Goal: Transaction & Acquisition: Purchase product/service

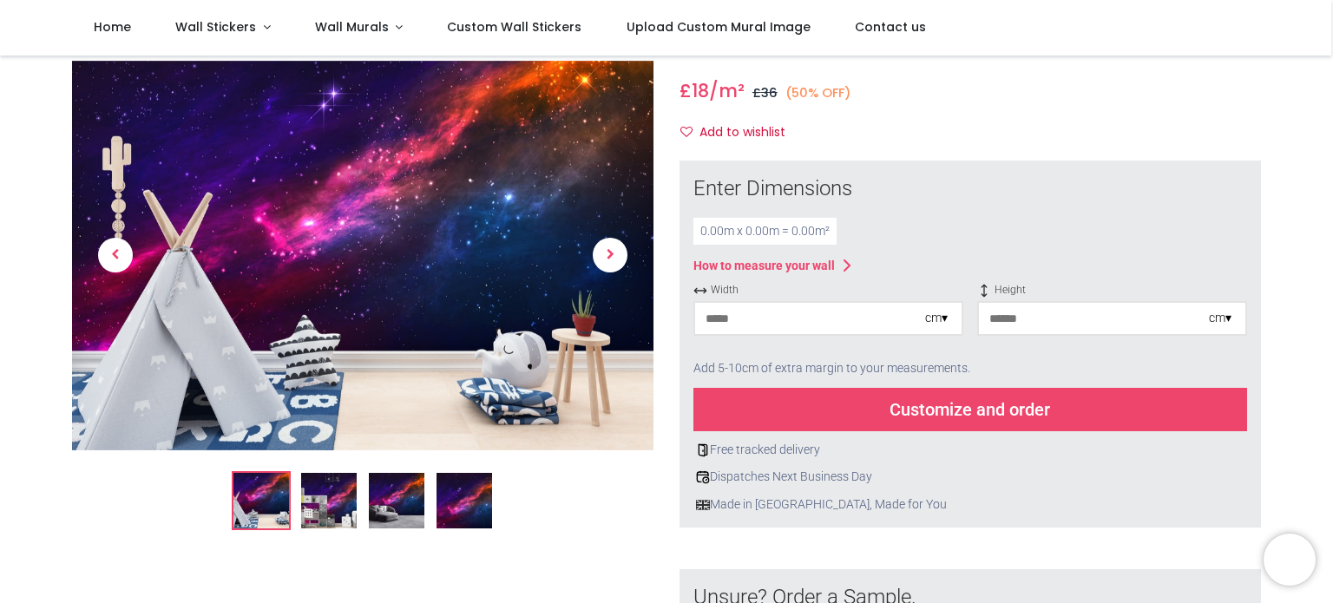
scroll to position [135, 0]
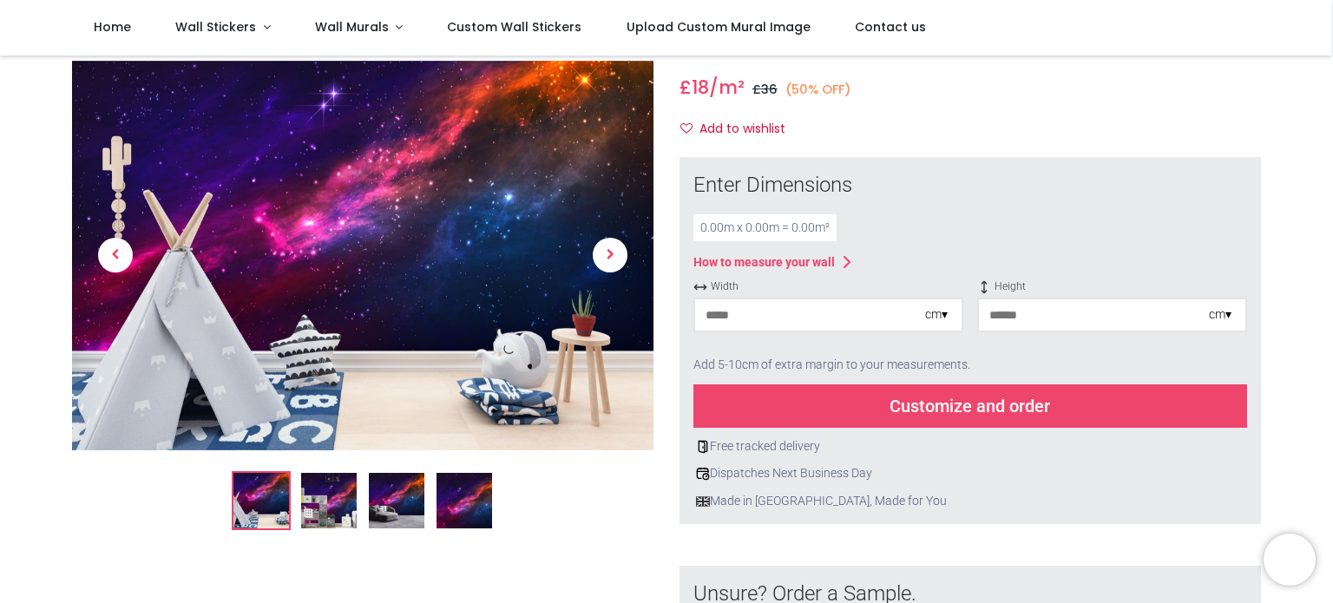
click at [718, 228] on div "0.00 m x 0.00 m = 0.00 m²" at bounding box center [765, 228] width 143 height 28
click at [813, 320] on input "number" at bounding box center [810, 314] width 230 height 31
click at [940, 316] on div "cm ▾" at bounding box center [936, 314] width 23 height 17
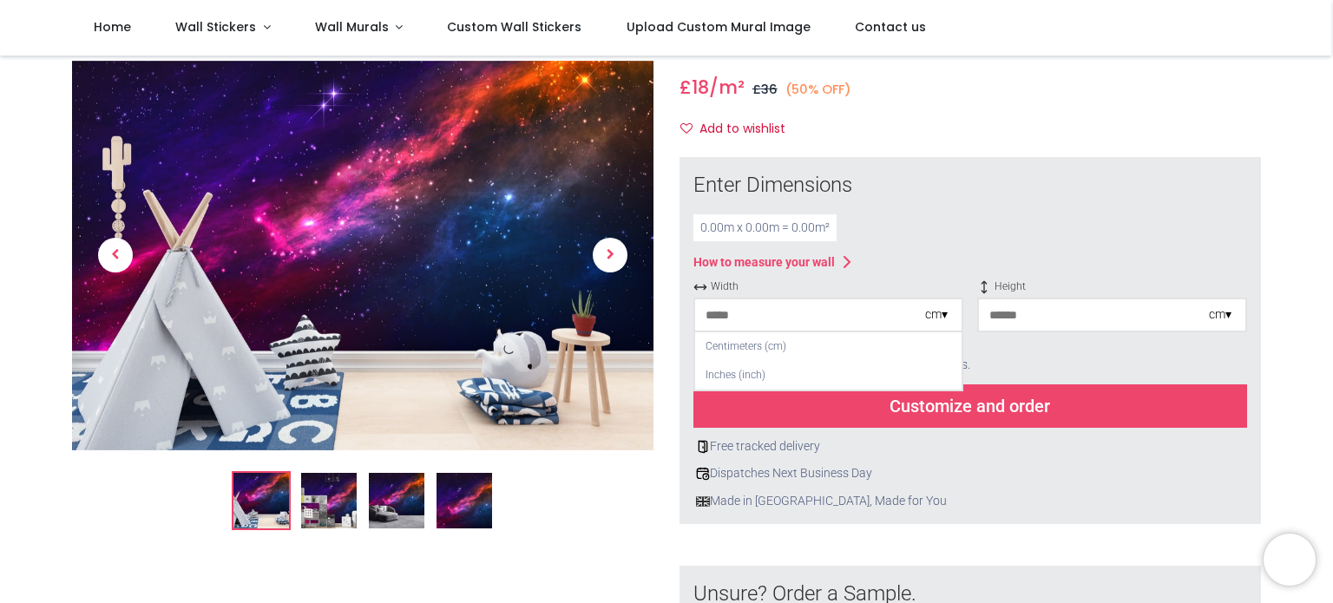
click at [940, 316] on div "cm ▾" at bounding box center [936, 314] width 23 height 17
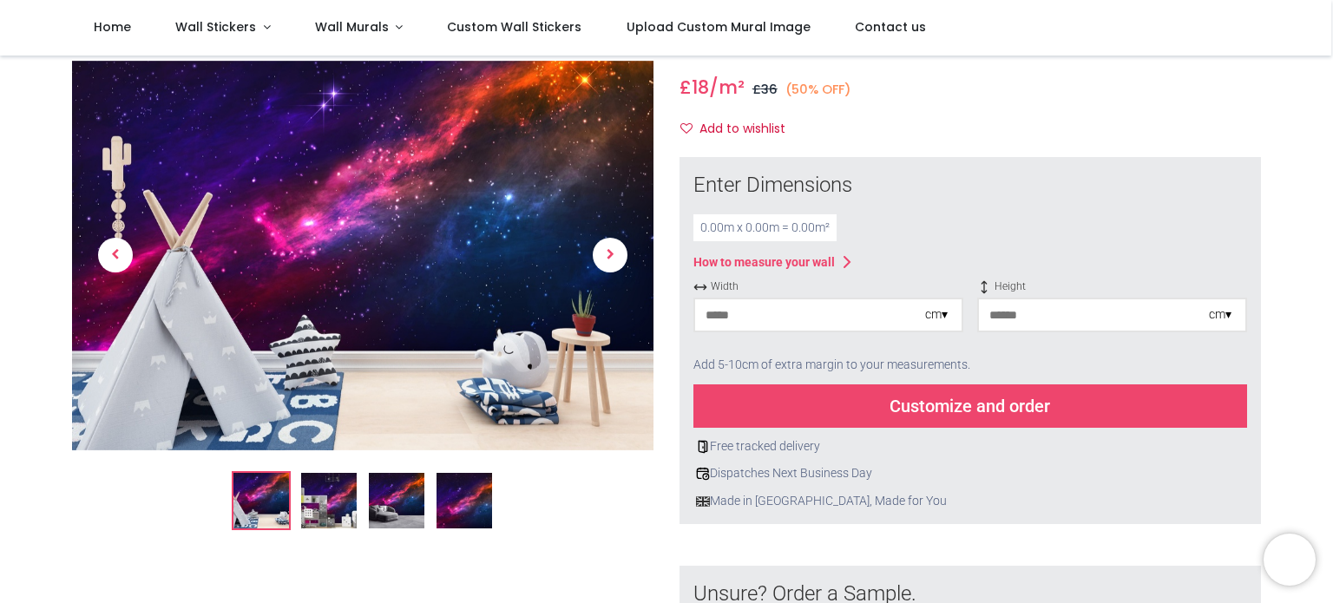
click at [832, 314] on input "number" at bounding box center [810, 314] width 230 height 31
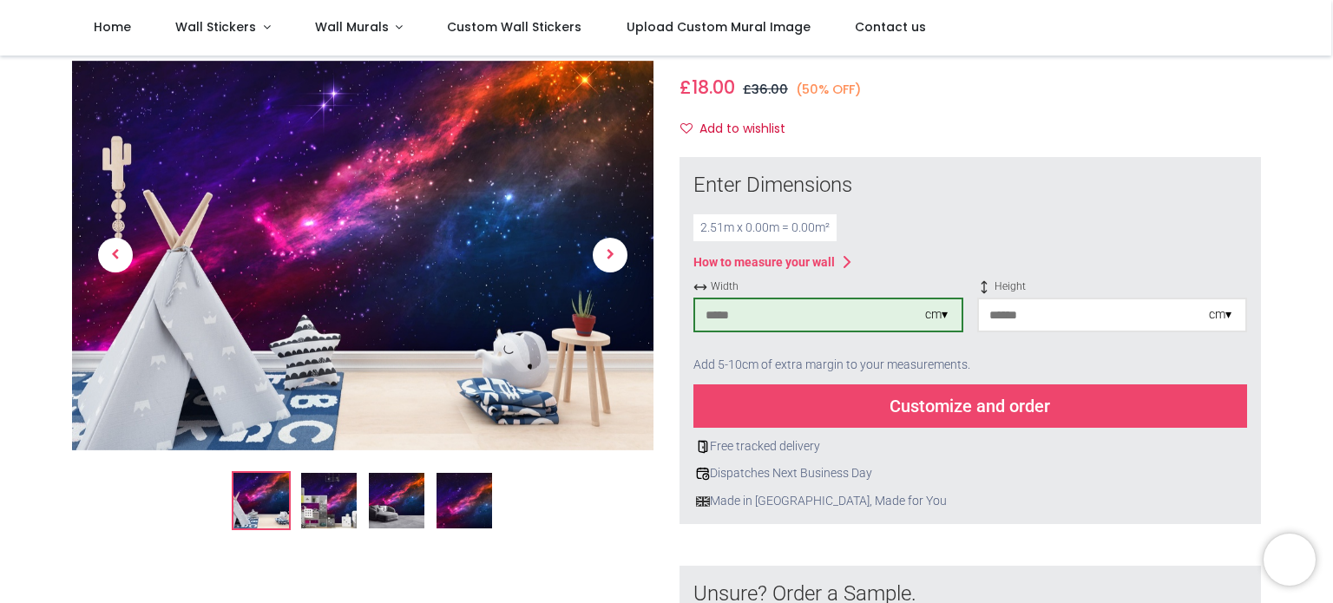
type input "***"
click at [1069, 316] on input "number" at bounding box center [1094, 314] width 230 height 31
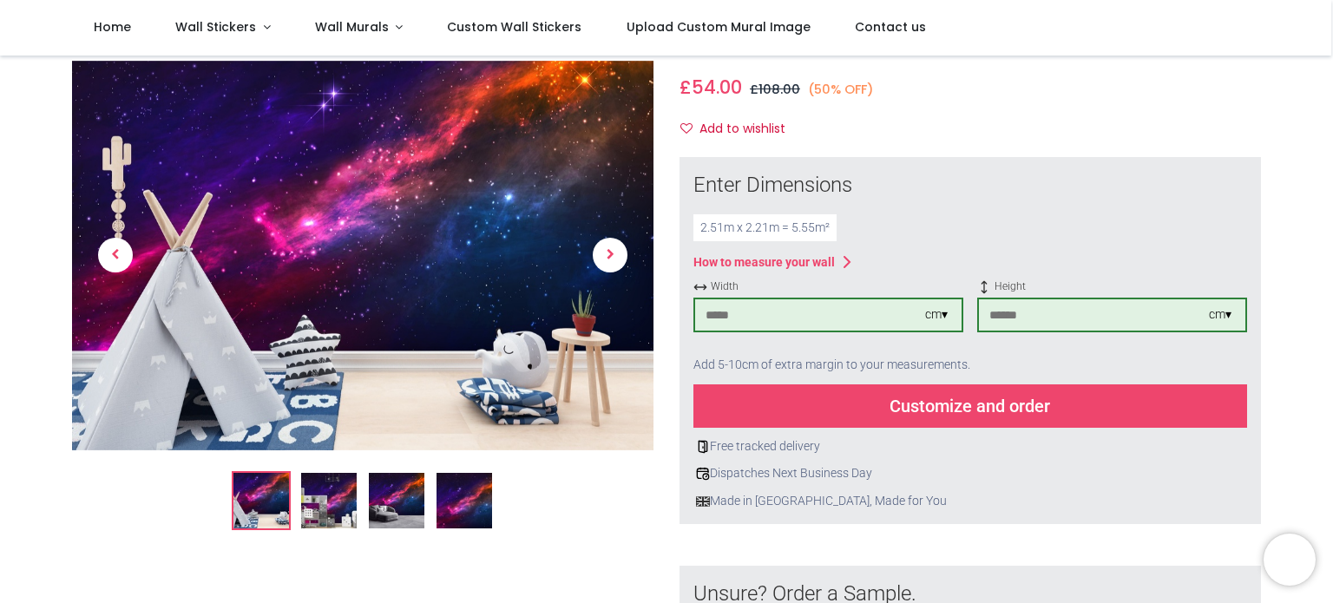
type input "***"
click at [1103, 210] on div "Enter Dimensions 2.51 m x 2.21 m = 5.55 m² How to measure your wall Width *** c…" at bounding box center [971, 340] width 554 height 339
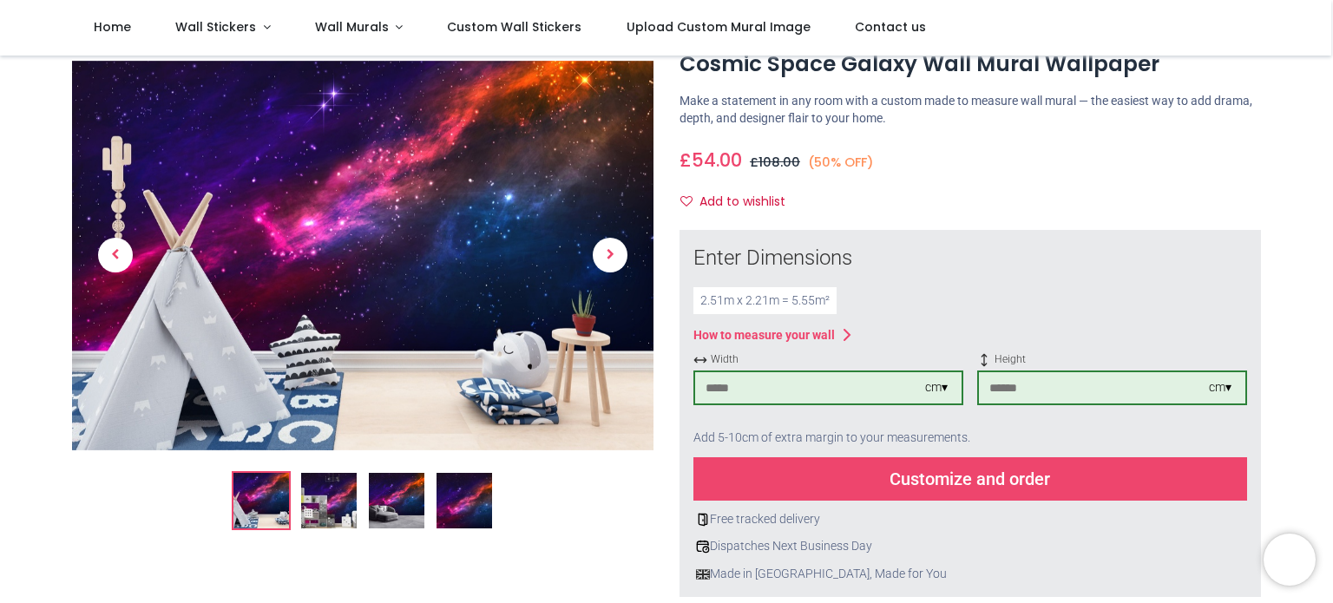
scroll to position [0, 0]
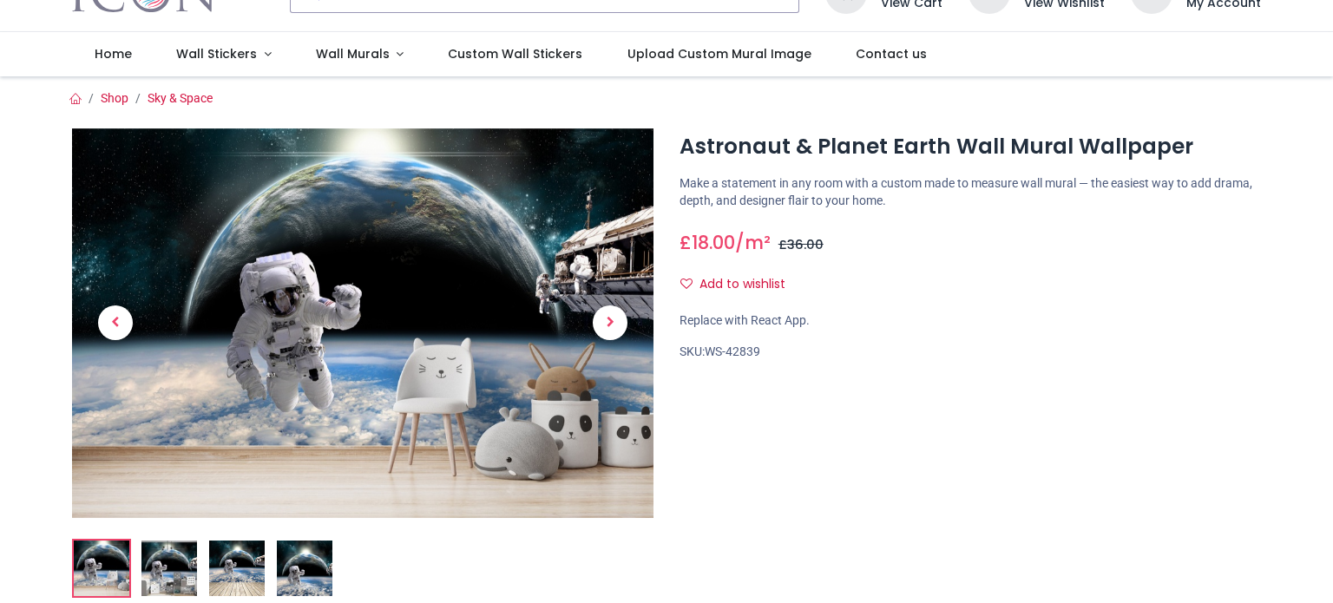
scroll to position [215, 0]
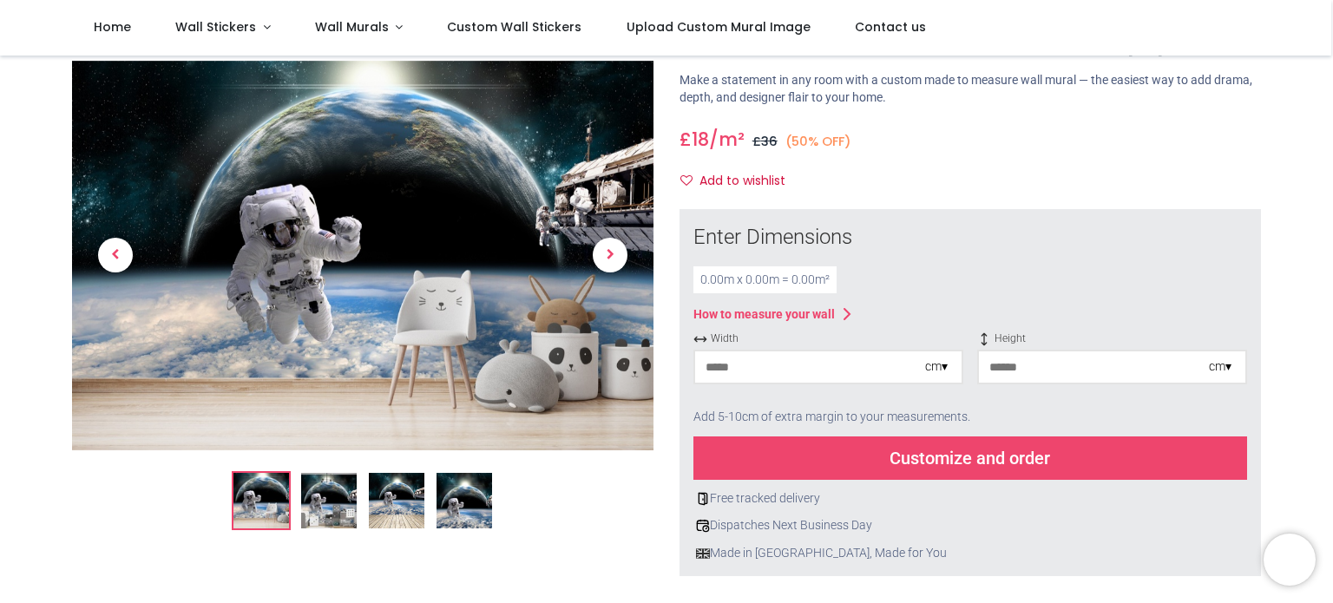
scroll to position [89, 0]
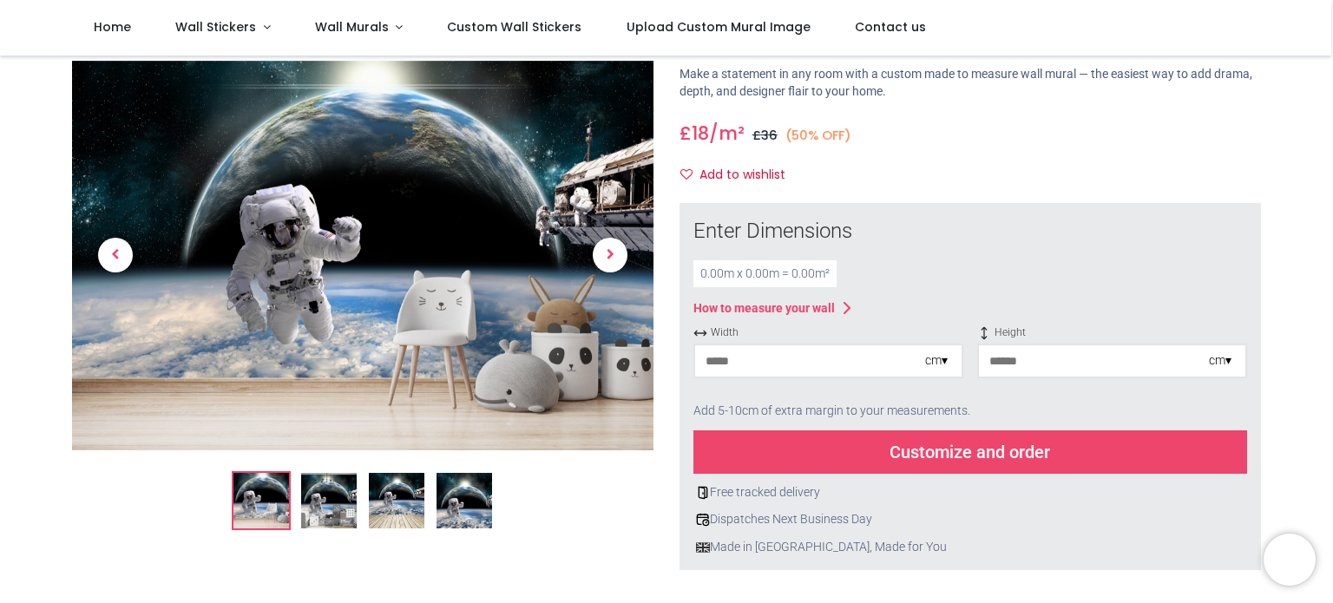
click at [764, 357] on input "number" at bounding box center [810, 360] width 230 height 31
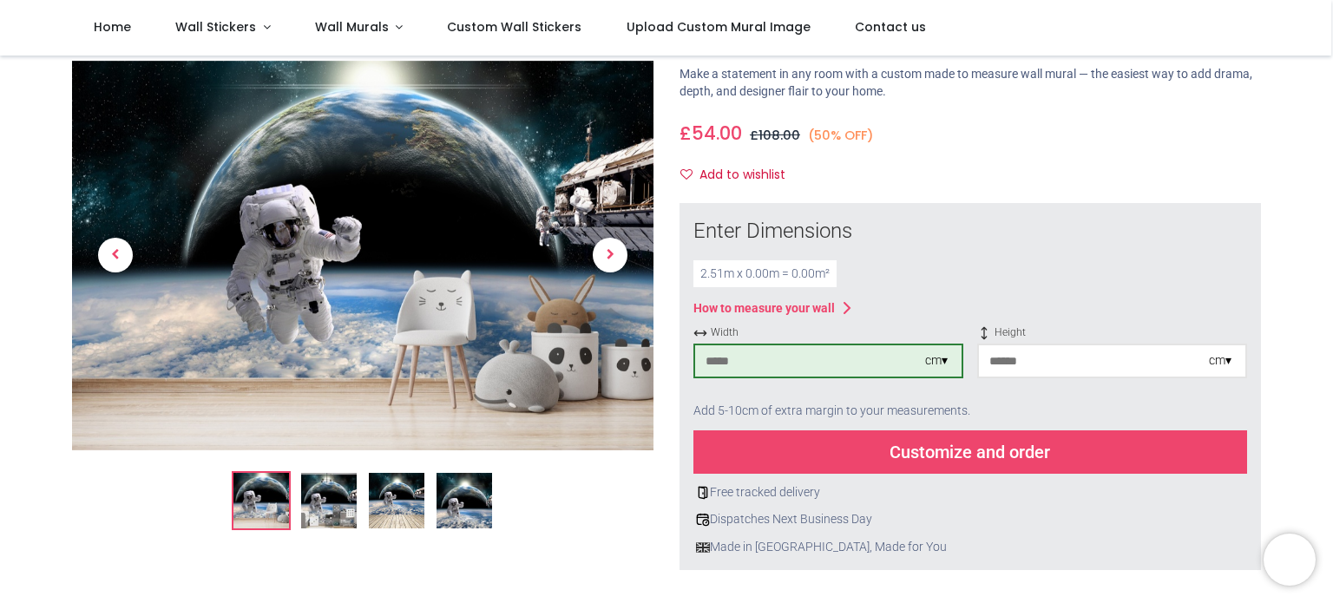
type input "***"
click at [1015, 356] on input "number" at bounding box center [1094, 360] width 230 height 31
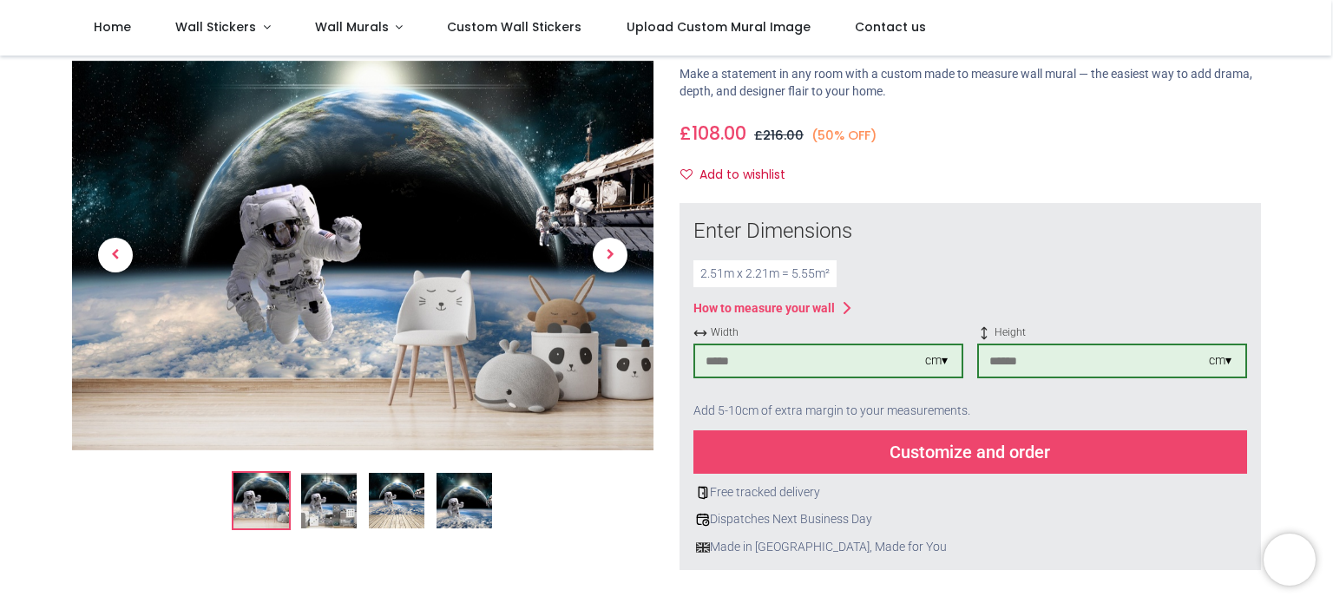
type input "***"
click at [1073, 291] on div "Enter Dimensions 2.51 m x 2.21 m = 5.55 m² How to measure your wall Width *** c…" at bounding box center [971, 386] width 554 height 339
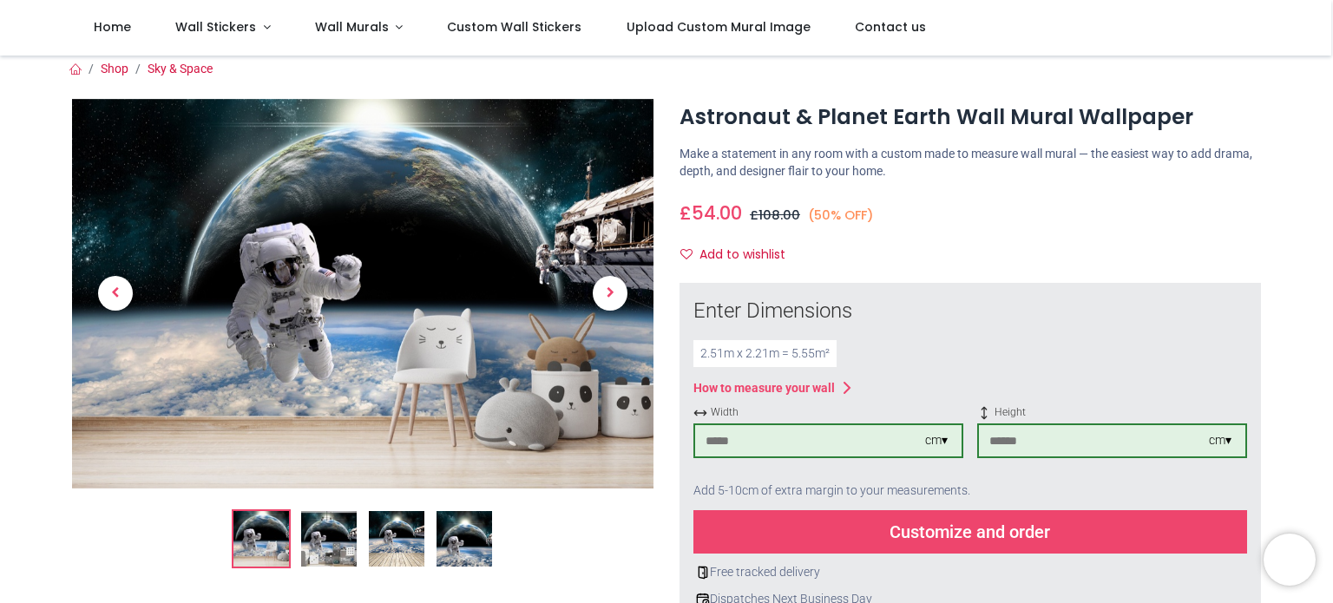
scroll to position [7, 0]
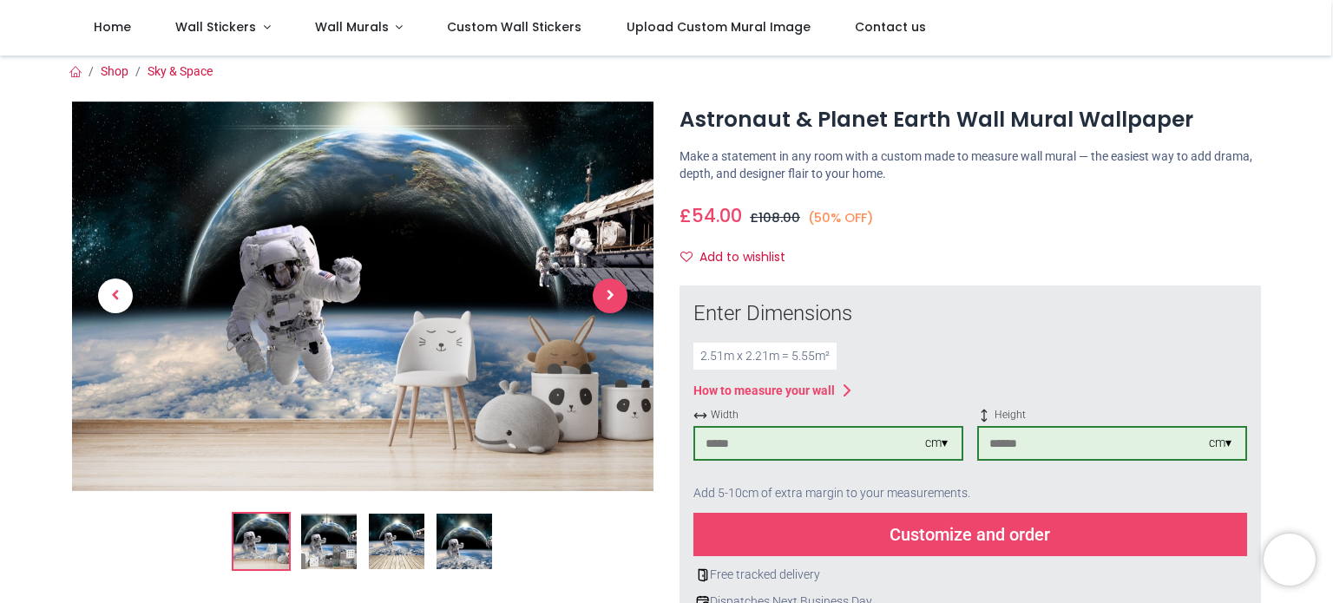
click at [619, 293] on span "Next" at bounding box center [610, 296] width 35 height 35
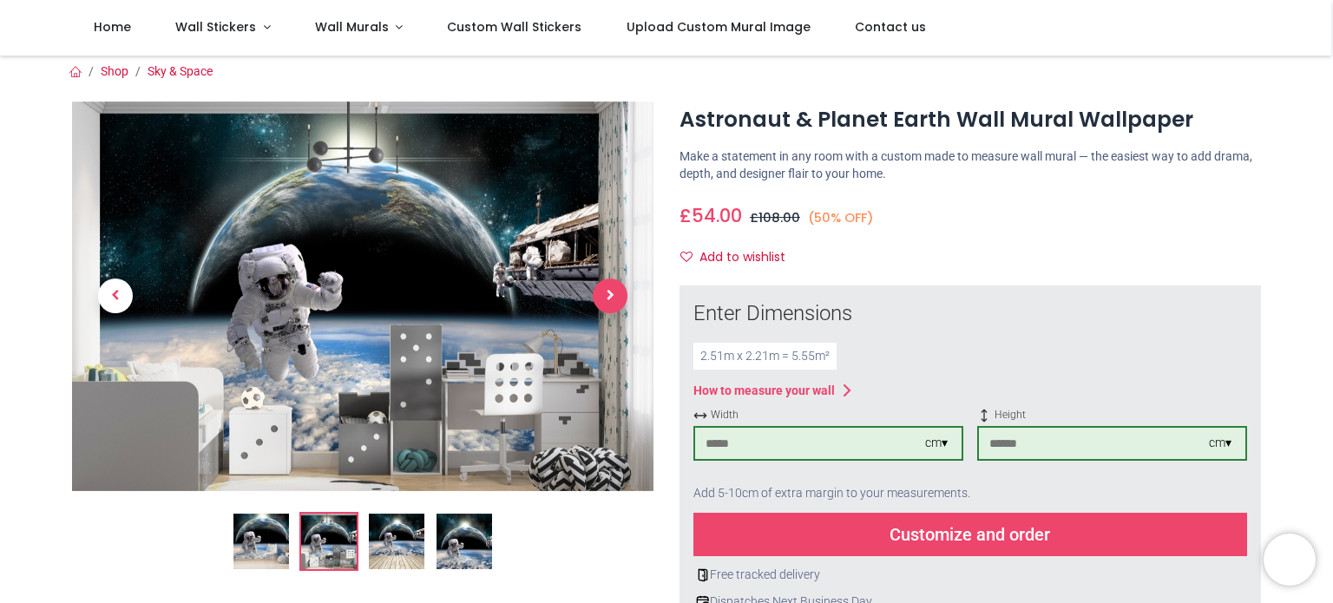
click at [611, 299] on span "Next" at bounding box center [610, 296] width 35 height 35
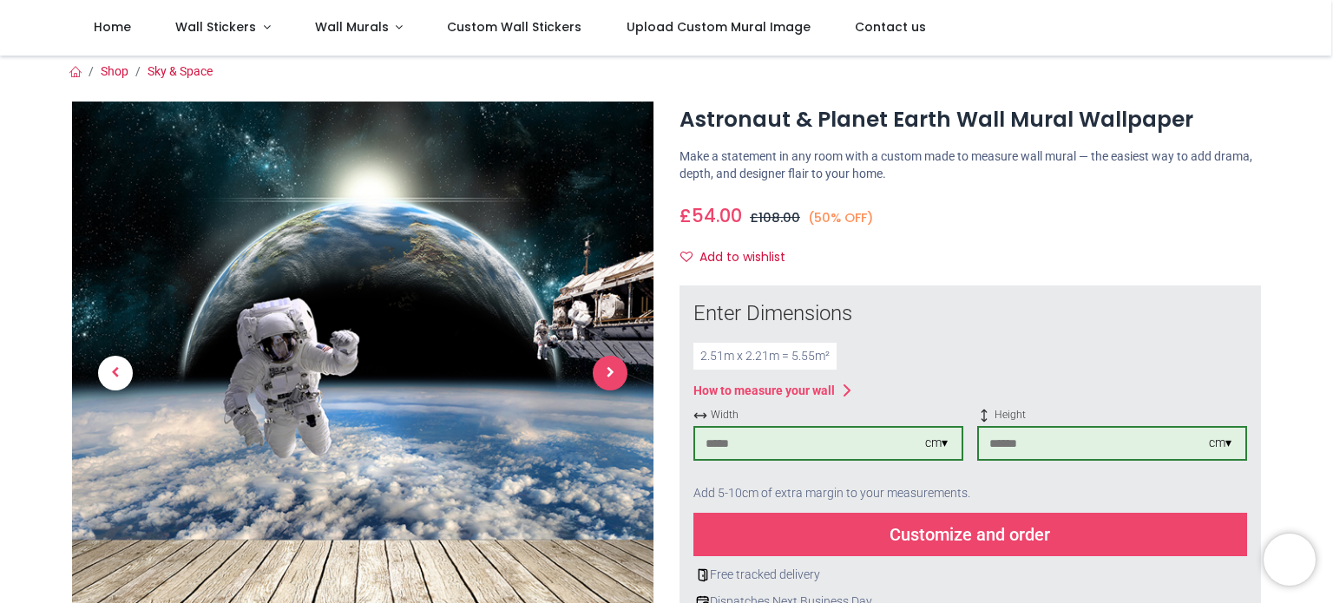
click at [616, 381] on span "Next" at bounding box center [610, 373] width 35 height 35
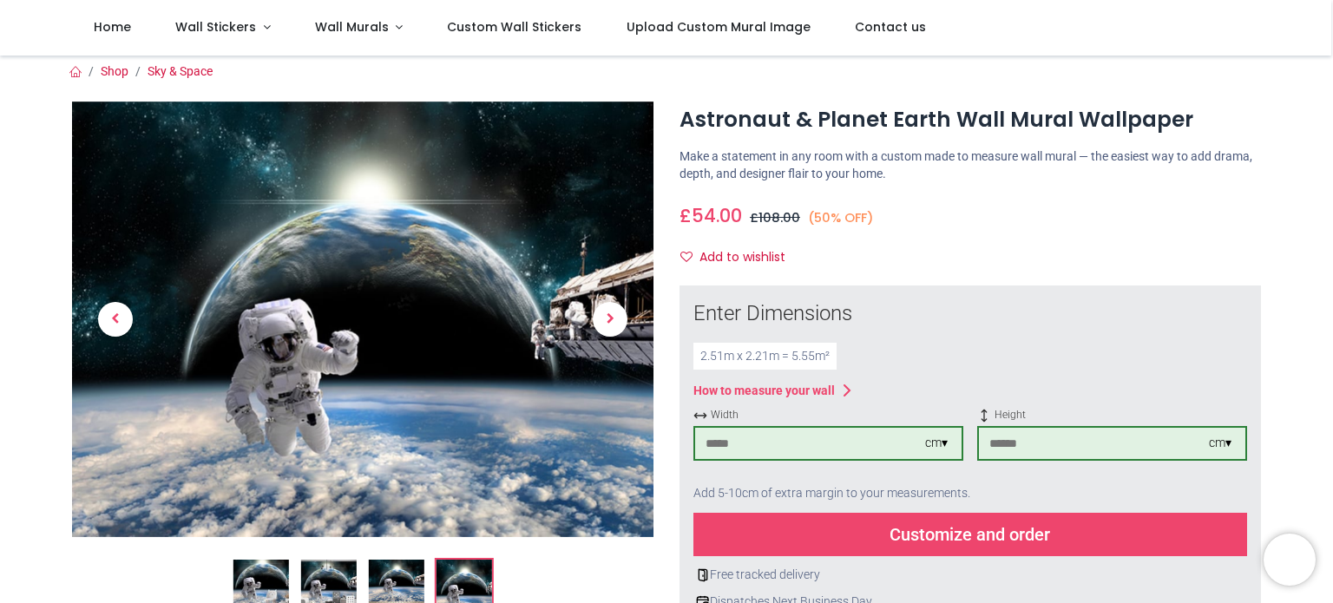
click at [268, 586] on img at bounding box center [262, 588] width 56 height 56
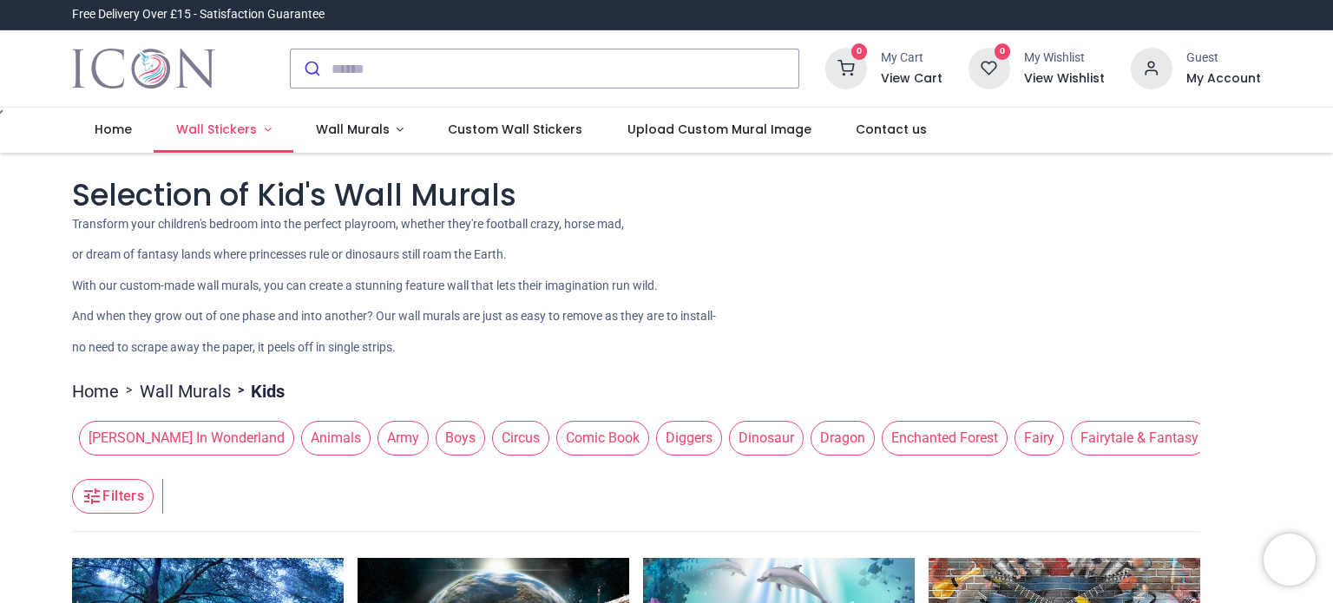
click at [254, 135] on span "Wall Stickers" at bounding box center [218, 129] width 84 height 17
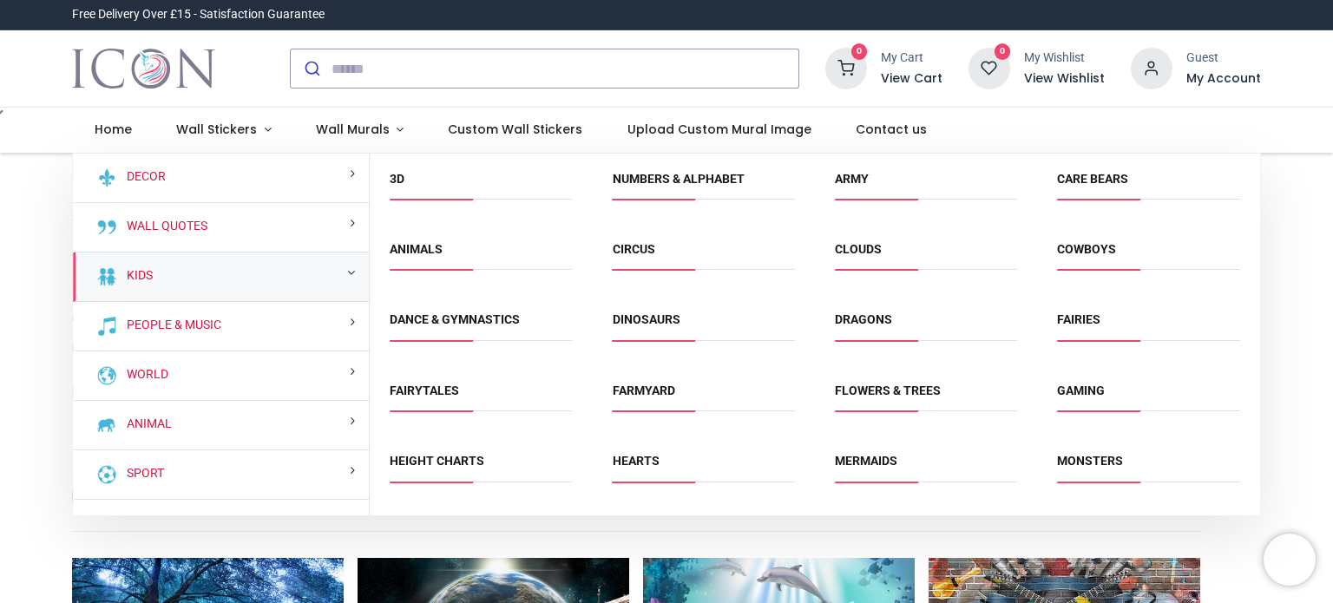
click at [280, 288] on div "Kids" at bounding box center [221, 277] width 296 height 49
click at [425, 248] on link "Animals" at bounding box center [416, 249] width 53 height 14
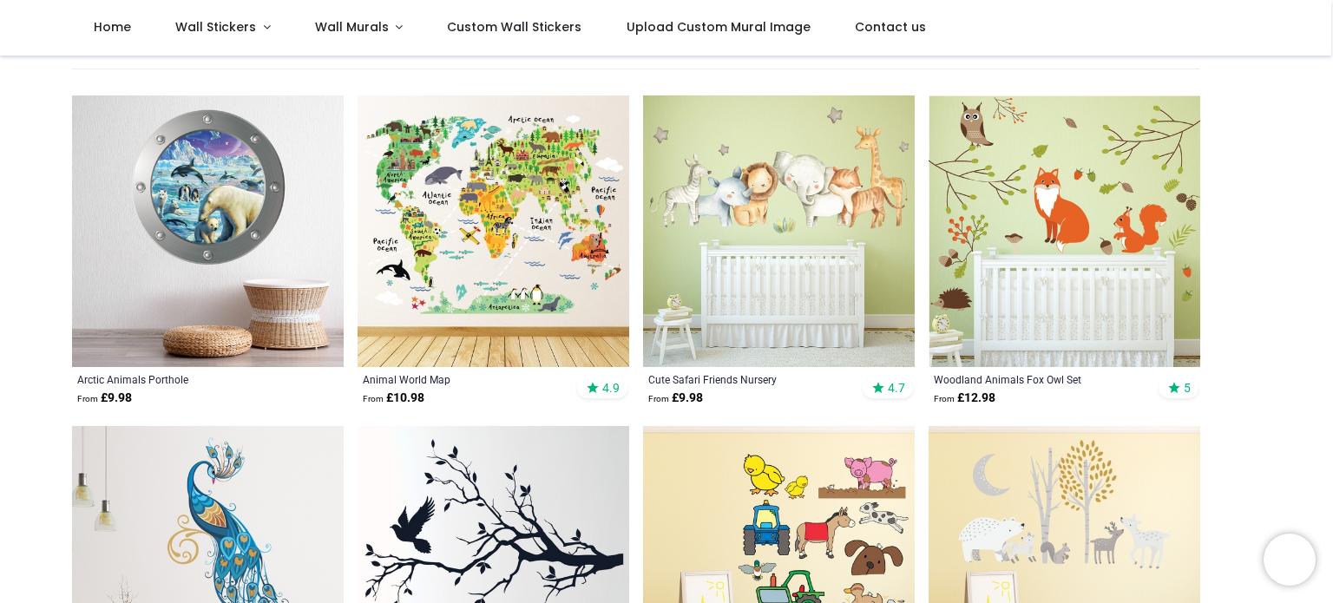
scroll to position [338, 0]
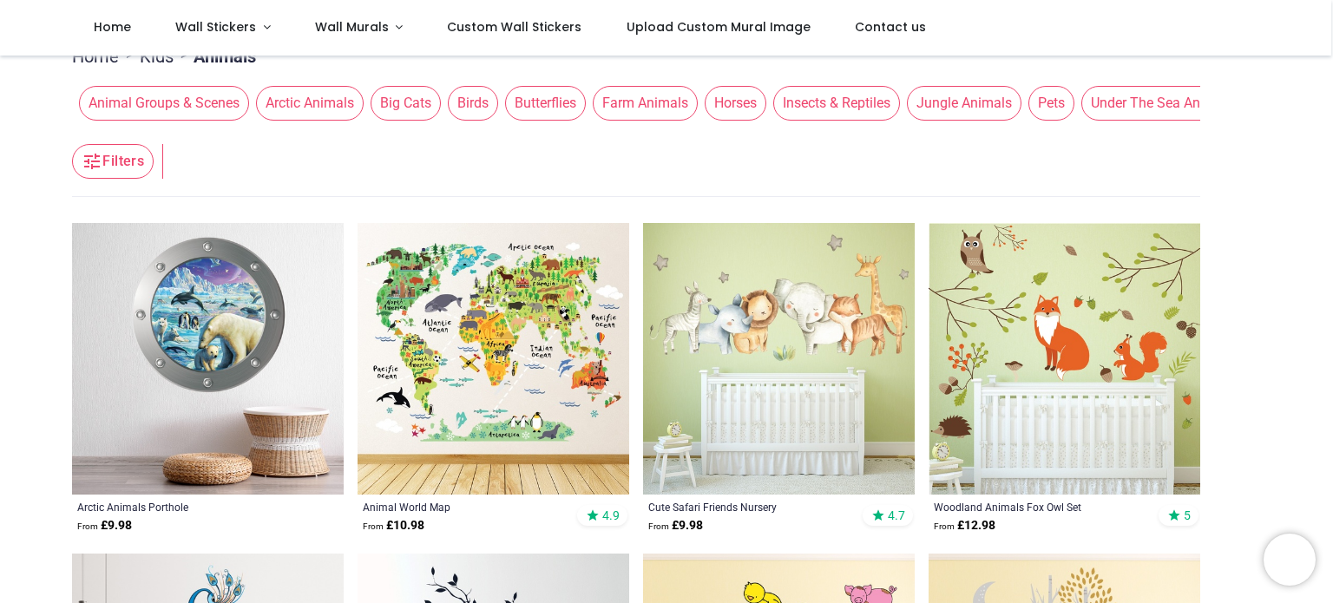
scroll to position [208, 0]
click at [504, 336] on img at bounding box center [494, 359] width 272 height 272
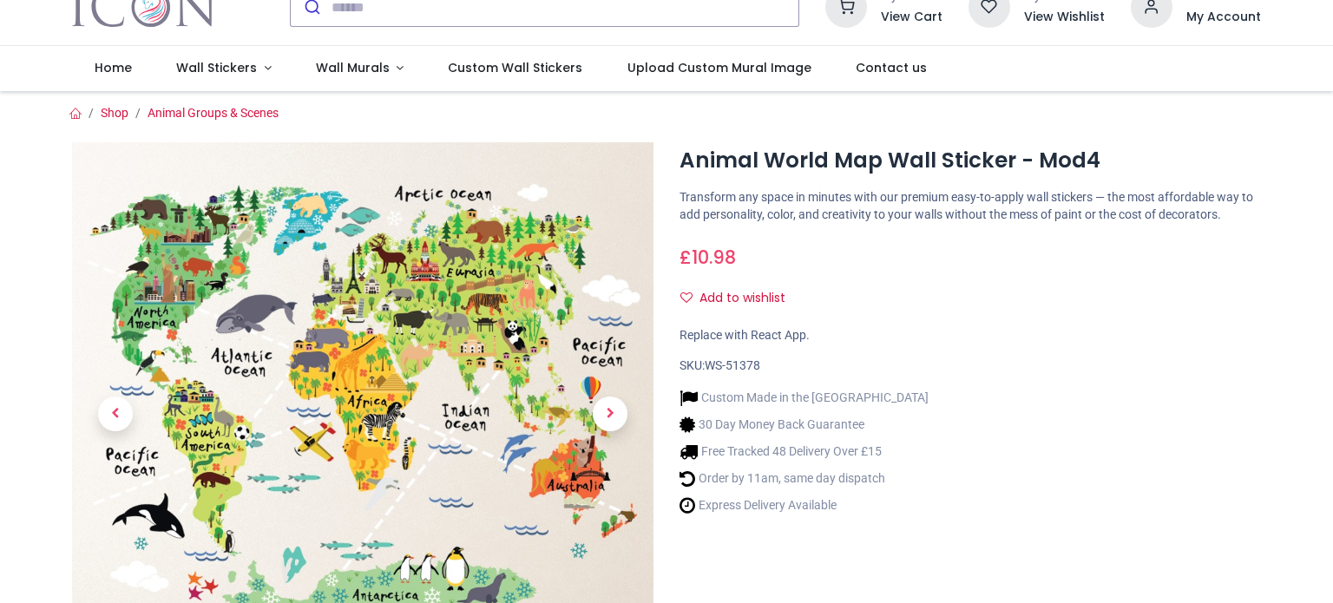
scroll to position [212, 0]
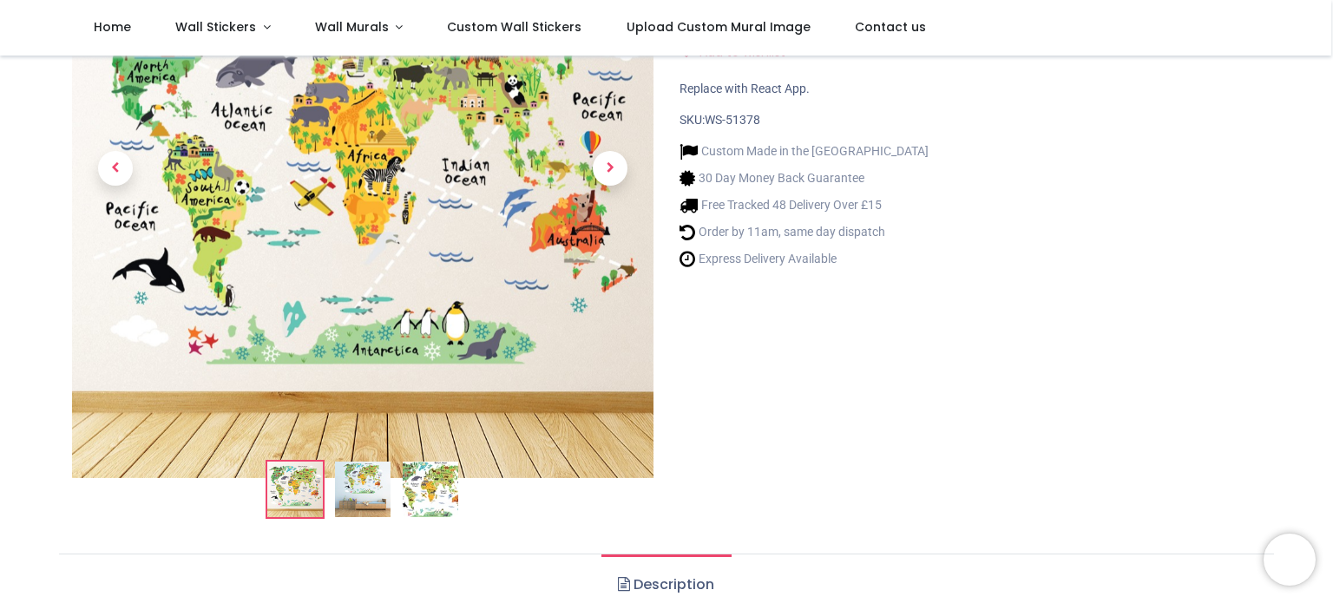
click at [595, 278] on link at bounding box center [610, 168] width 87 height 380
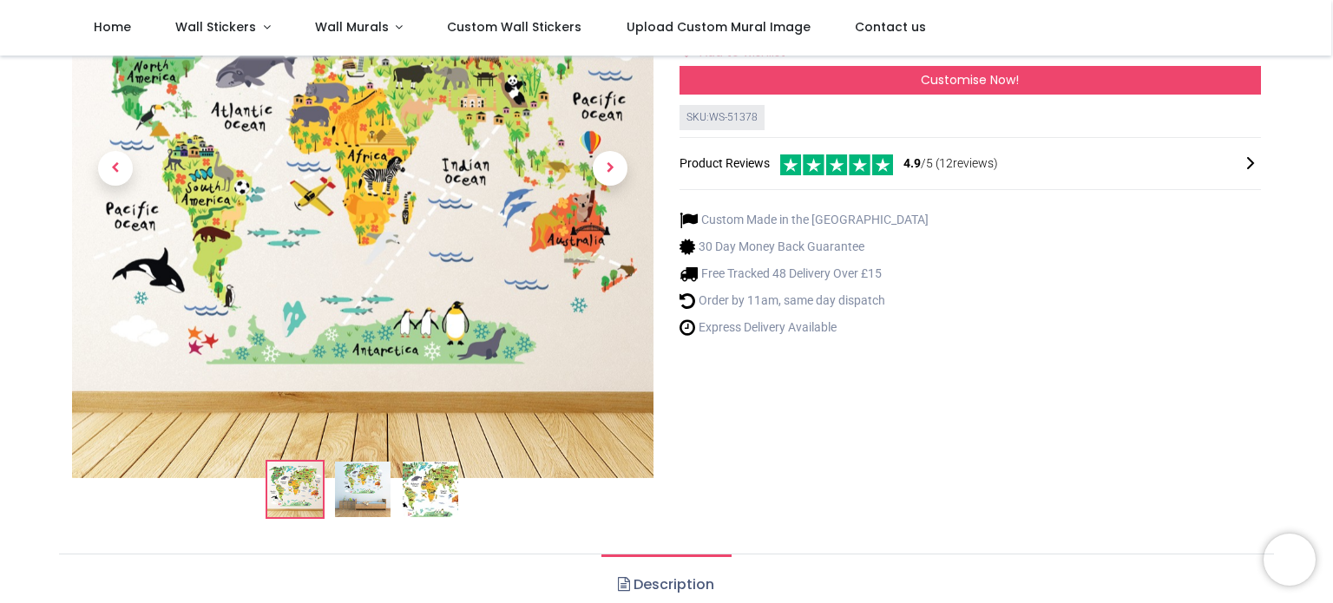
click at [447, 501] on img at bounding box center [431, 490] width 56 height 56
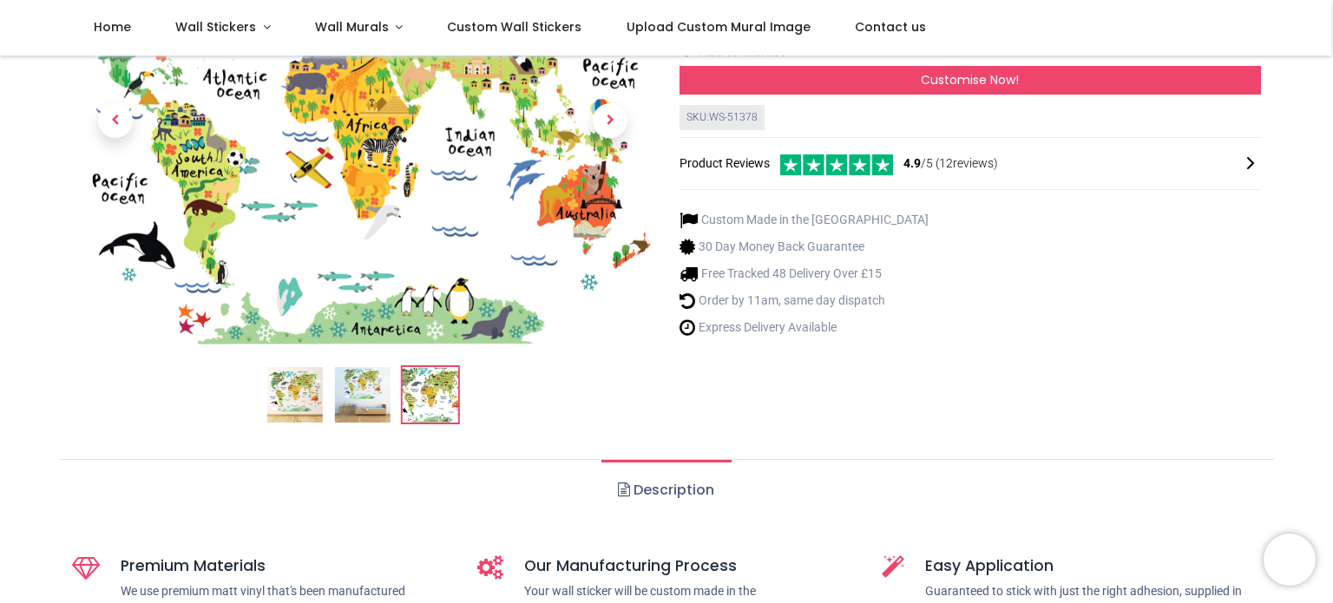
scroll to position [114, 0]
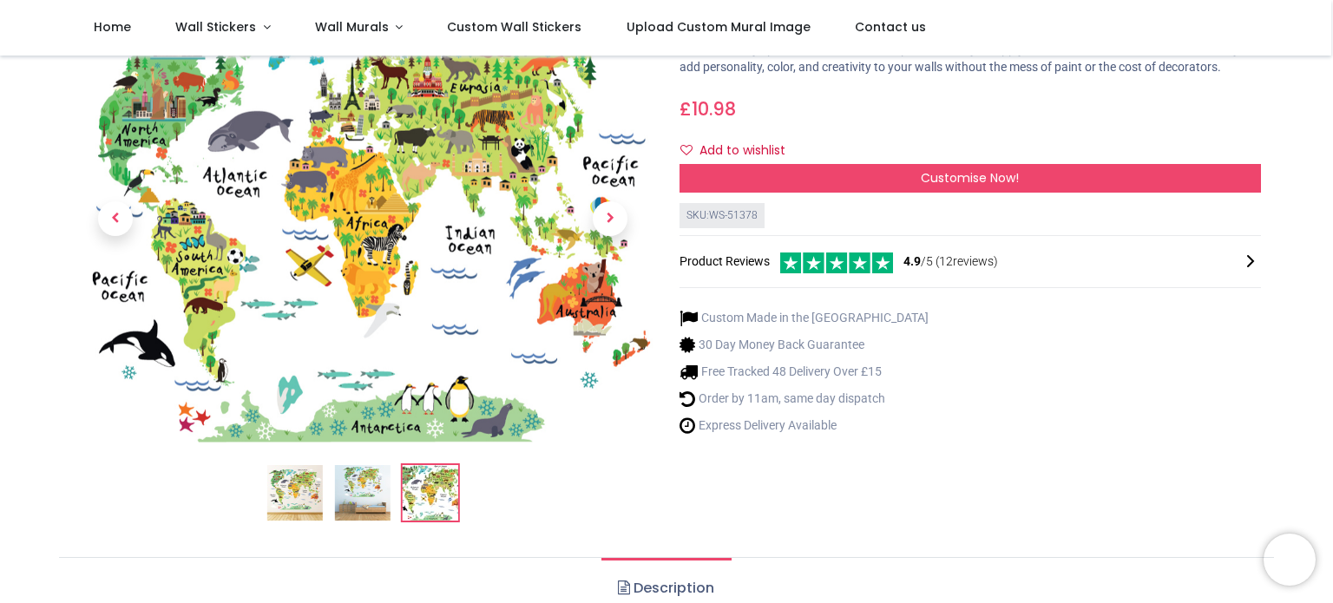
click at [372, 485] on img at bounding box center [363, 493] width 56 height 56
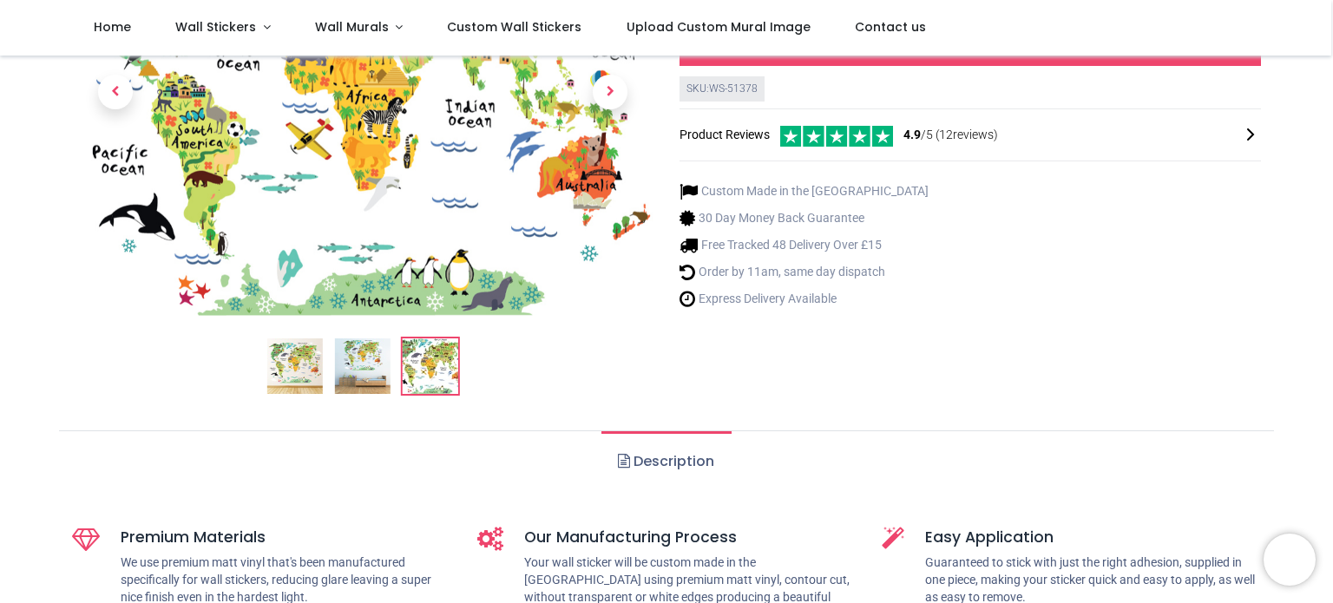
scroll to position [230, 0]
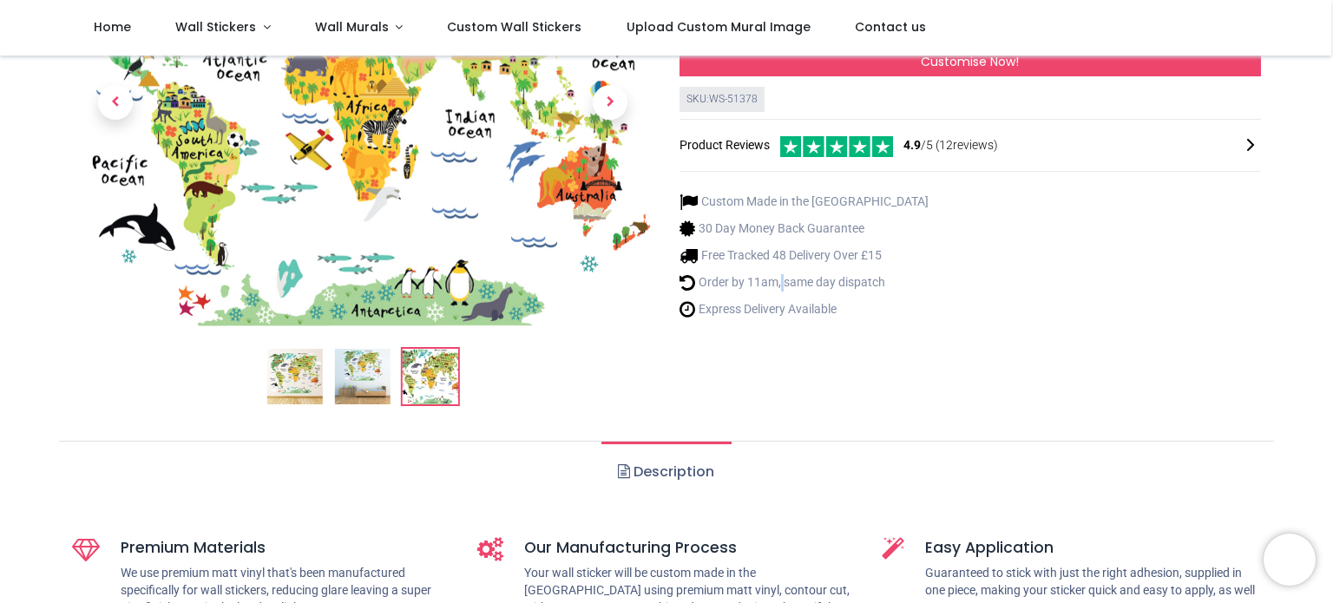
click at [665, 472] on link "Description" at bounding box center [666, 472] width 129 height 61
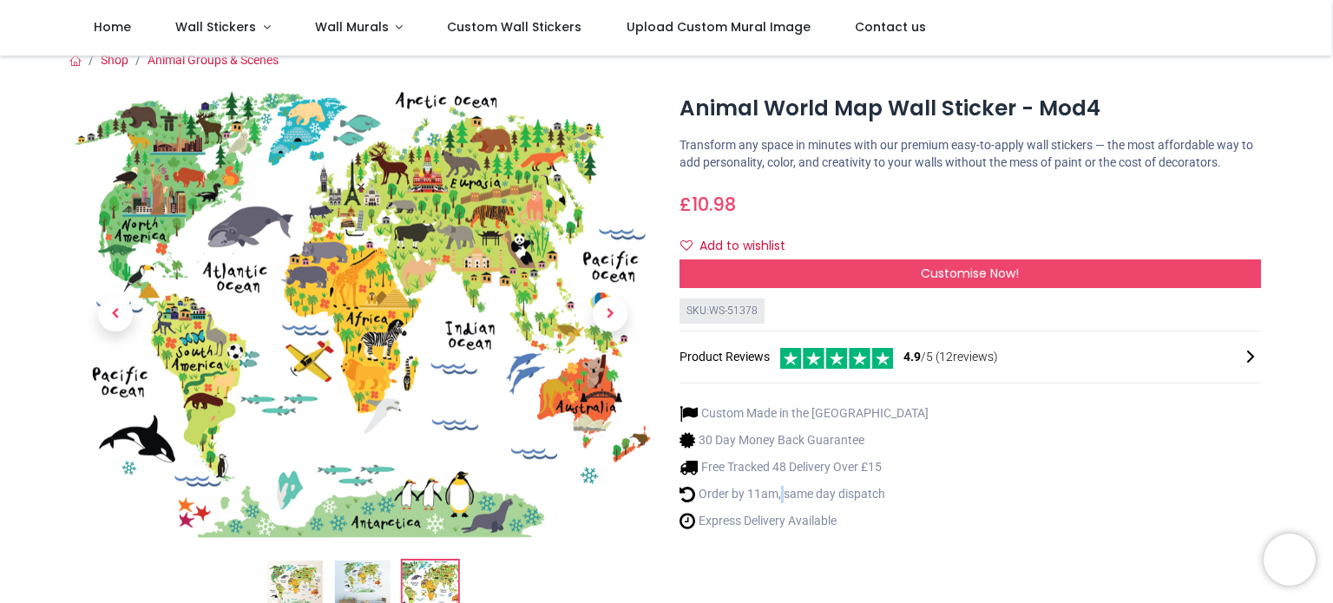
scroll to position [0, 0]
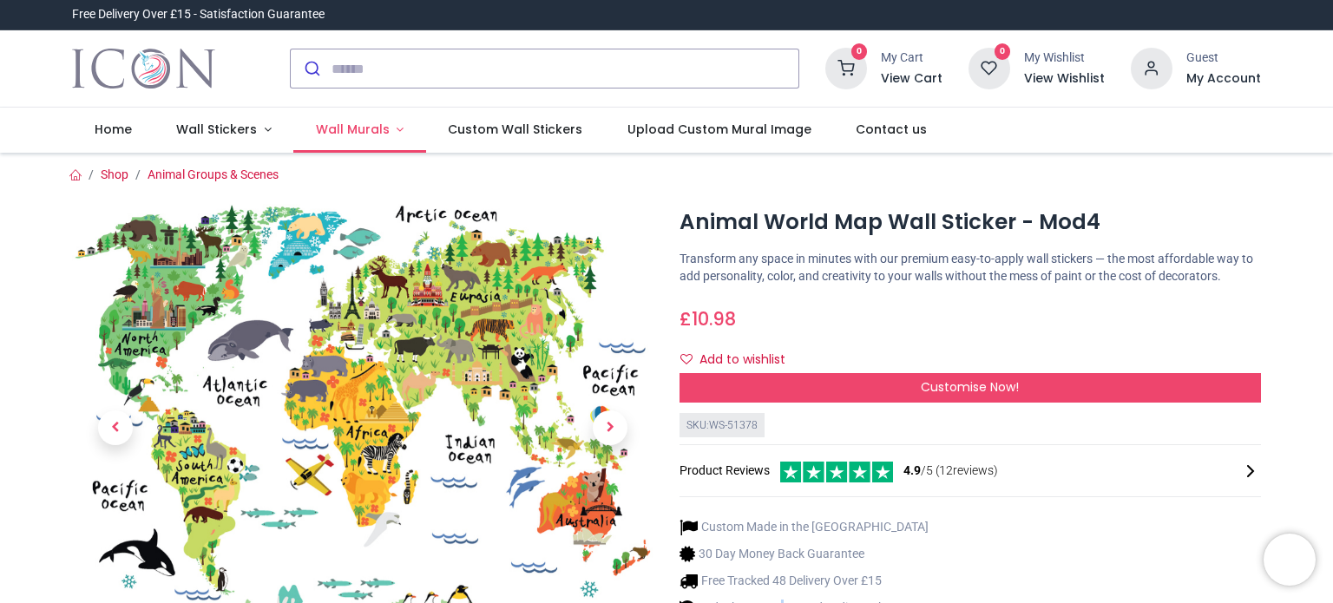
click at [394, 129] on link "Wall Murals" at bounding box center [359, 130] width 133 height 45
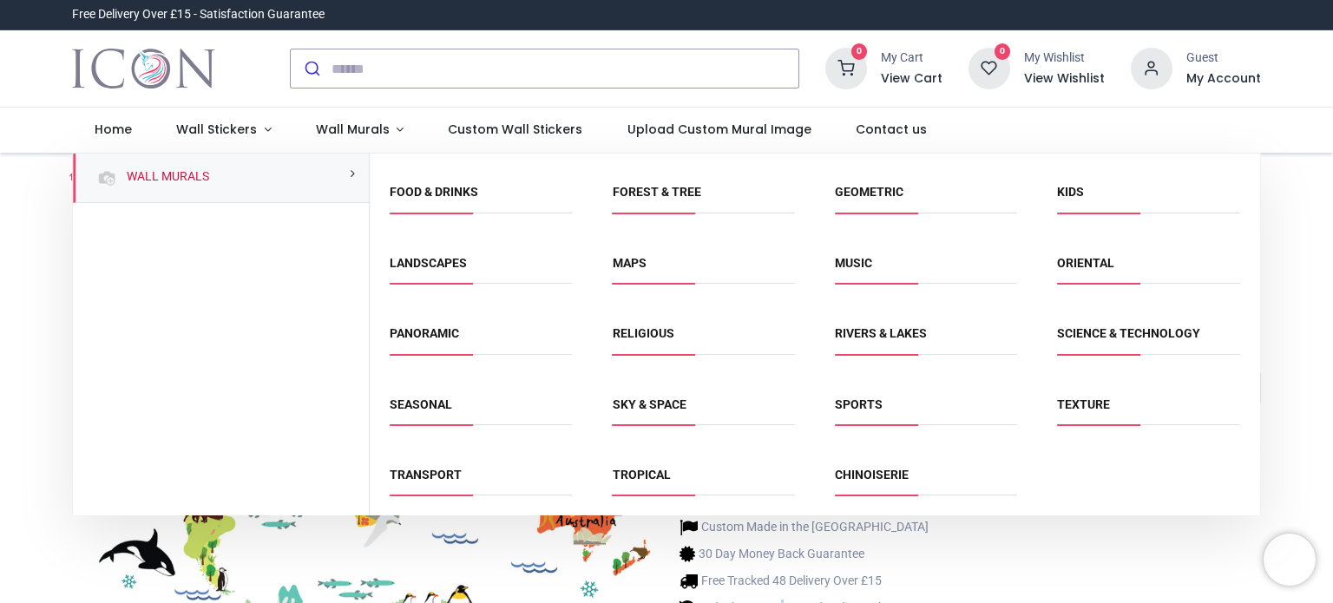
scroll to position [132, 0]
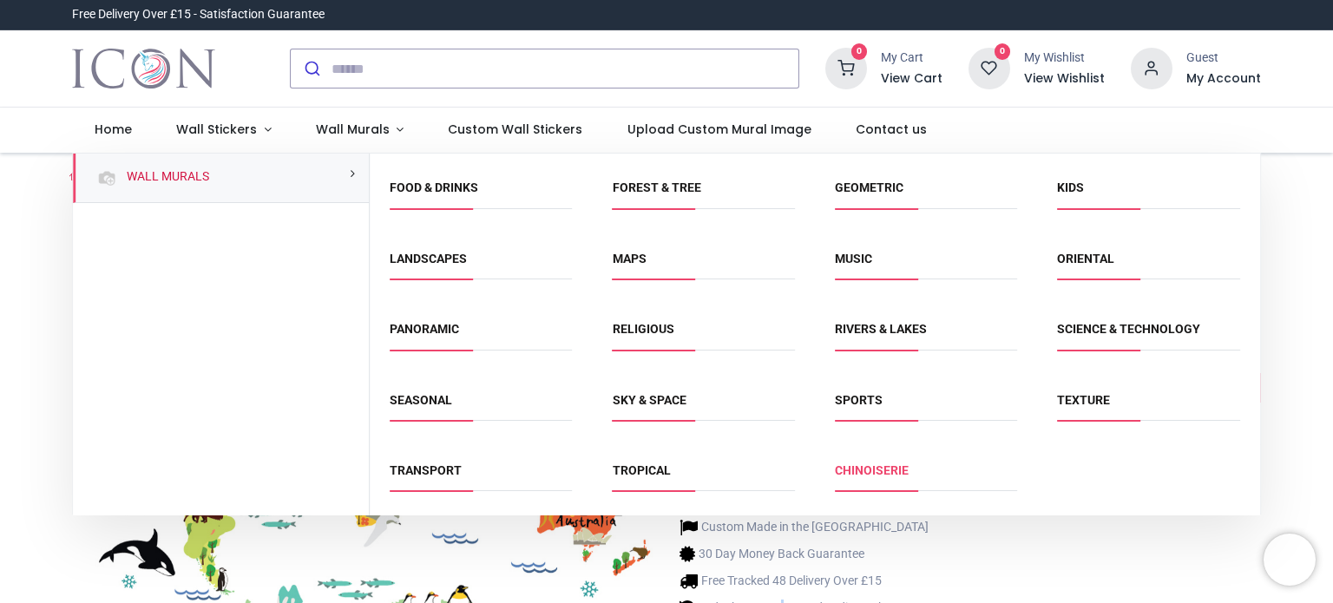
click at [894, 470] on link "Chinoiserie" at bounding box center [872, 471] width 74 height 14
